Goal: Find specific page/section: Find specific page/section

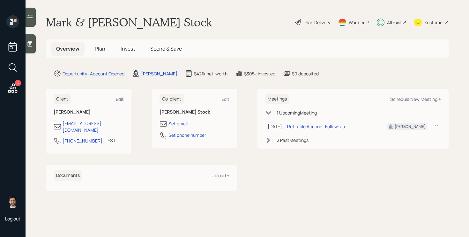
click at [100, 45] on h5 "Plan" at bounding box center [100, 49] width 21 height 14
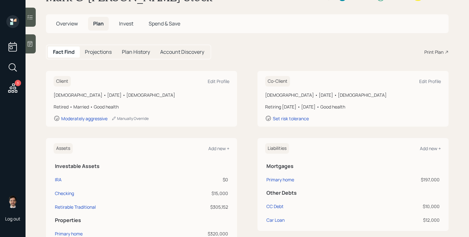
scroll to position [18, 0]
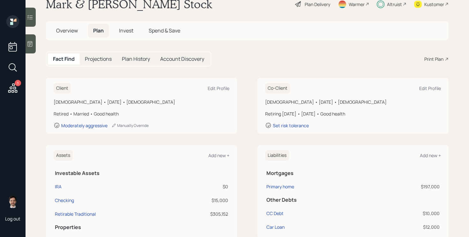
click at [253, 63] on div "Fact Find Projections Plan History Account Discovery Print Plan" at bounding box center [247, 59] width 402 height 15
